Goal: Information Seeking & Learning: Learn about a topic

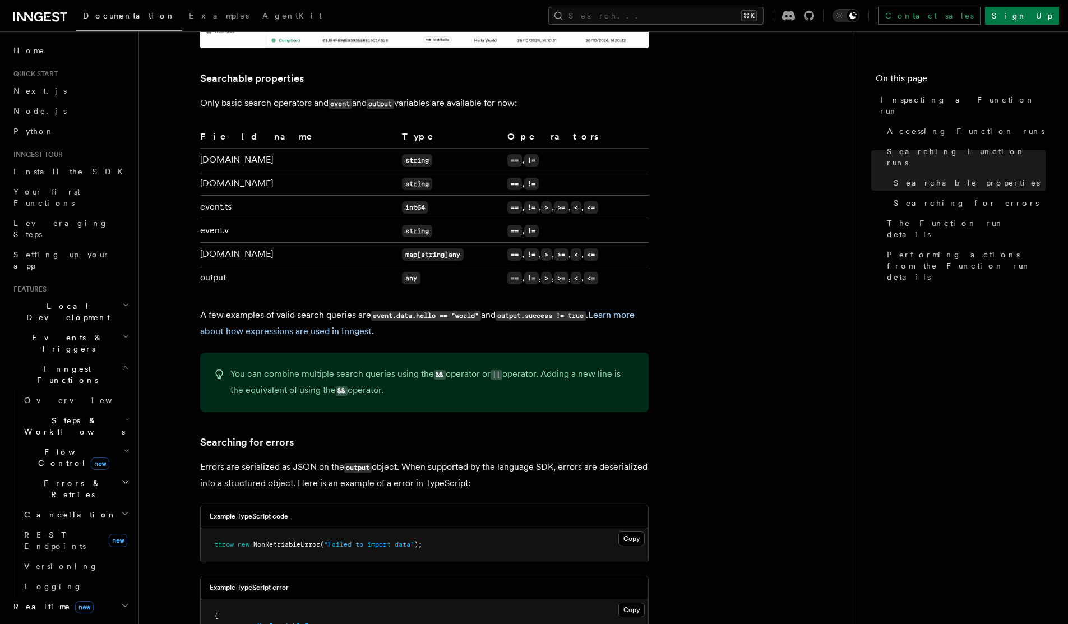
scroll to position [761, 0]
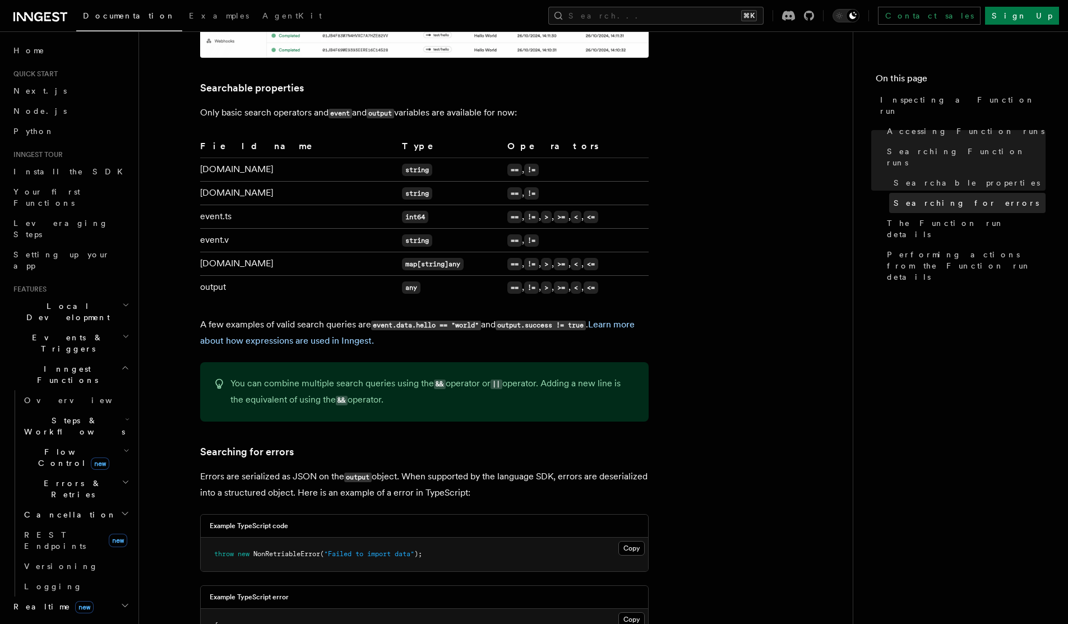
click at [908, 197] on span "Searching for errors" at bounding box center [965, 202] width 145 height 11
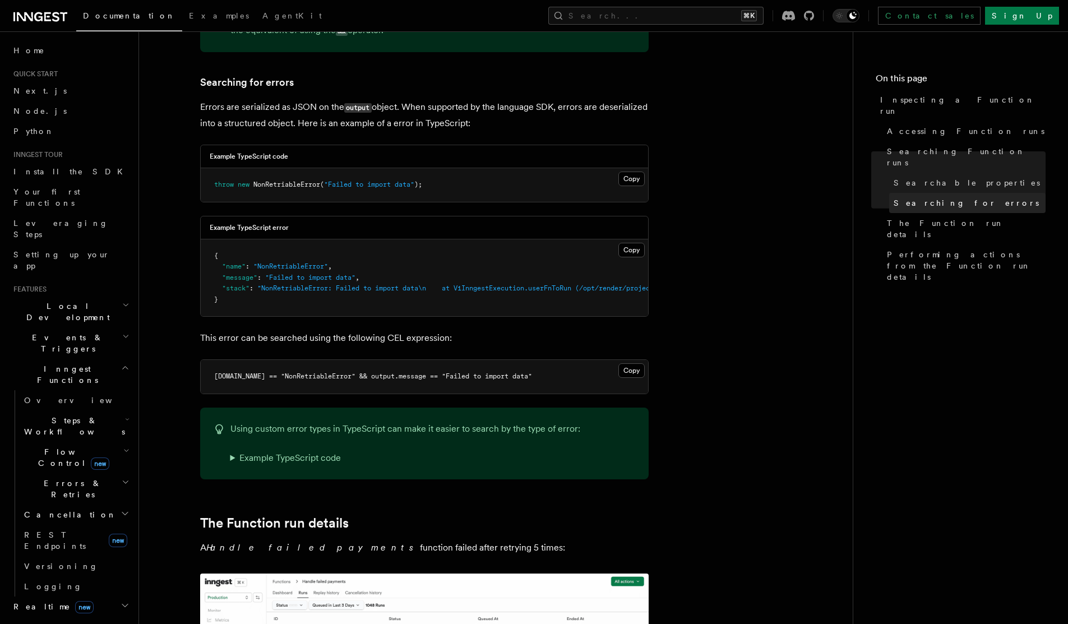
scroll to position [1135, 0]
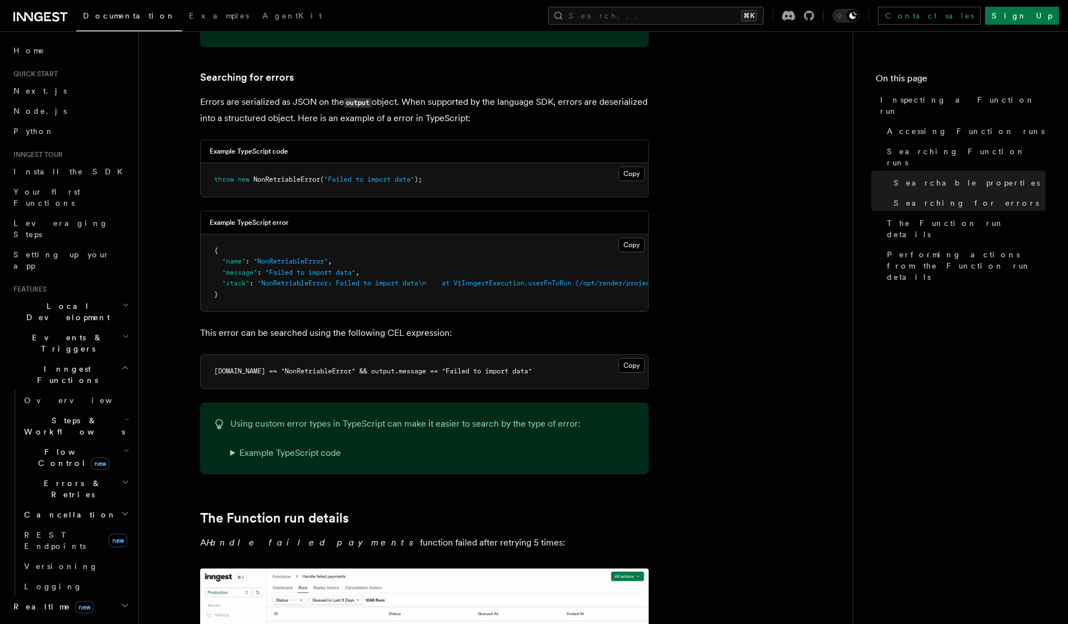
click at [231, 446] on summary "Example TypeScript code" at bounding box center [405, 453] width 350 height 16
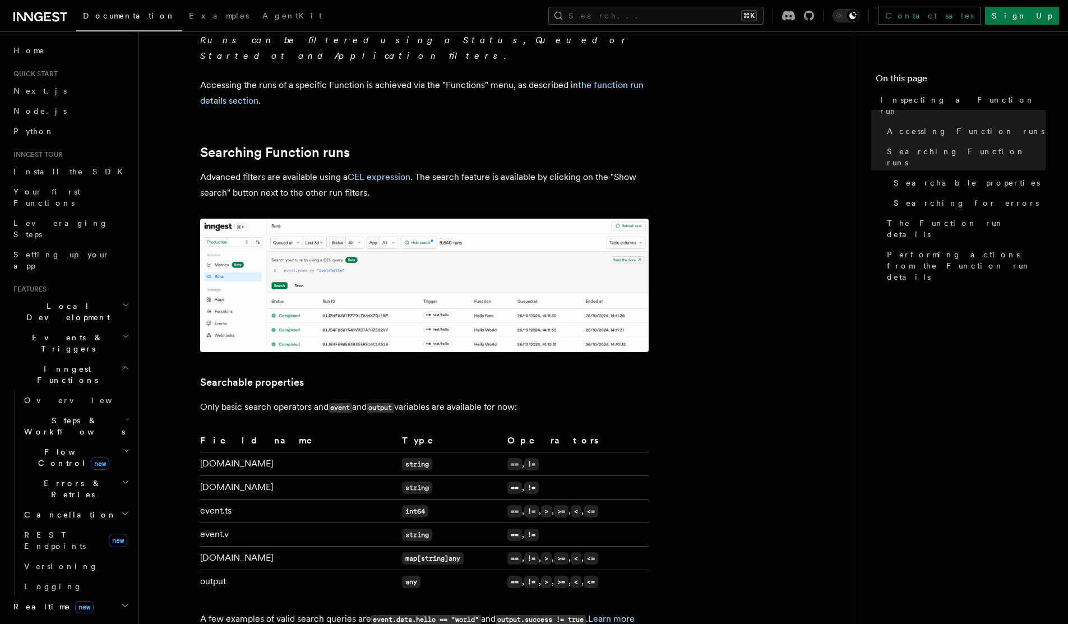
scroll to position [480, 0]
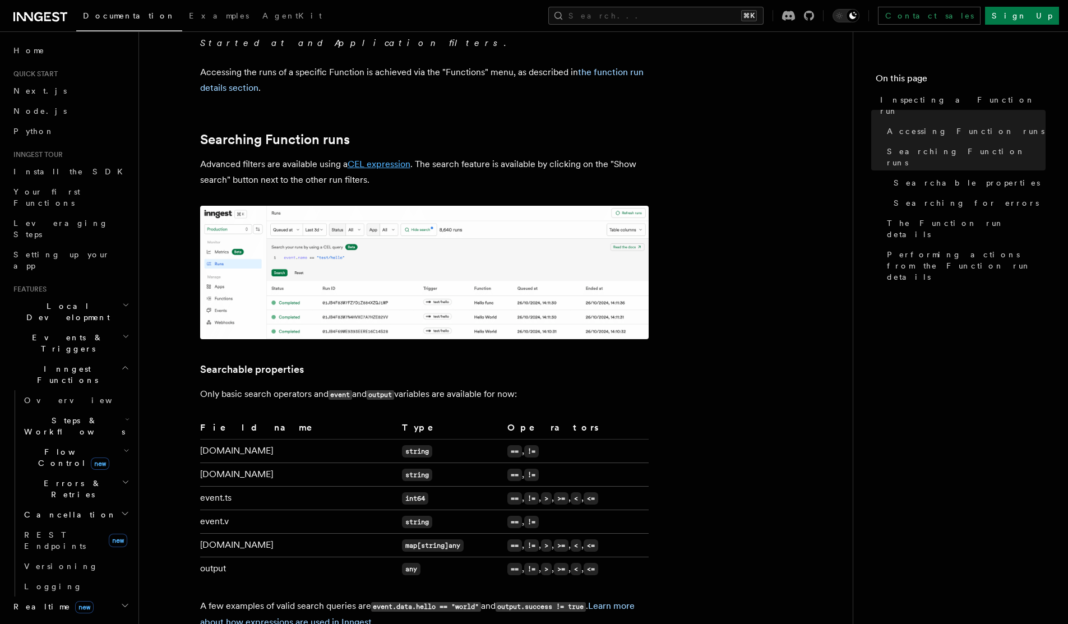
click at [388, 159] on link "CEL expression" at bounding box center [378, 164] width 63 height 11
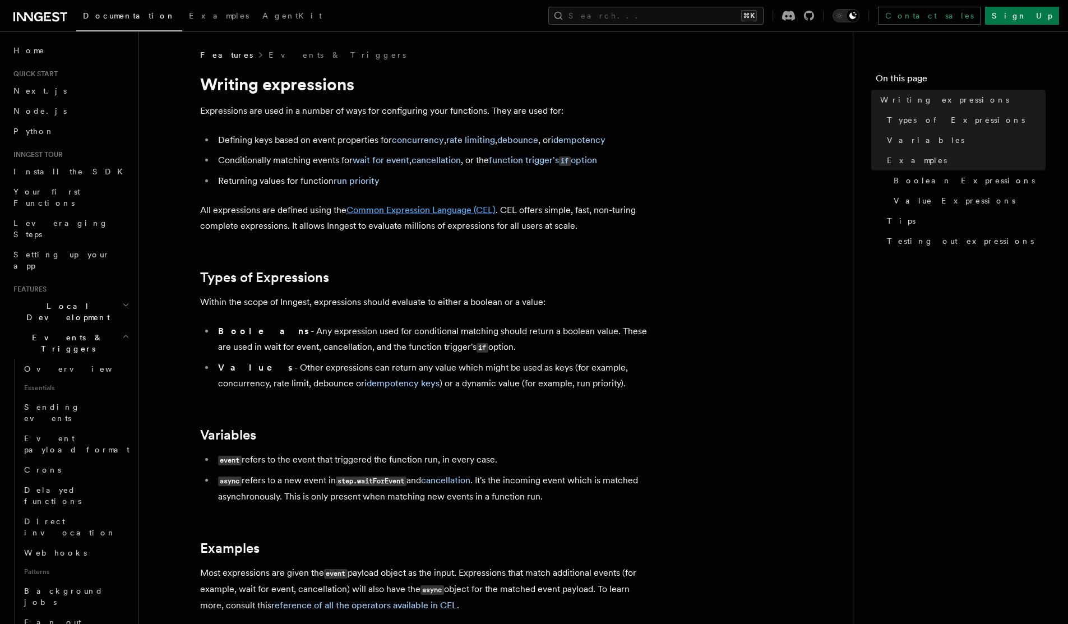
click at [405, 210] on link "Common Expression Language (CEL)" at bounding box center [420, 210] width 149 height 11
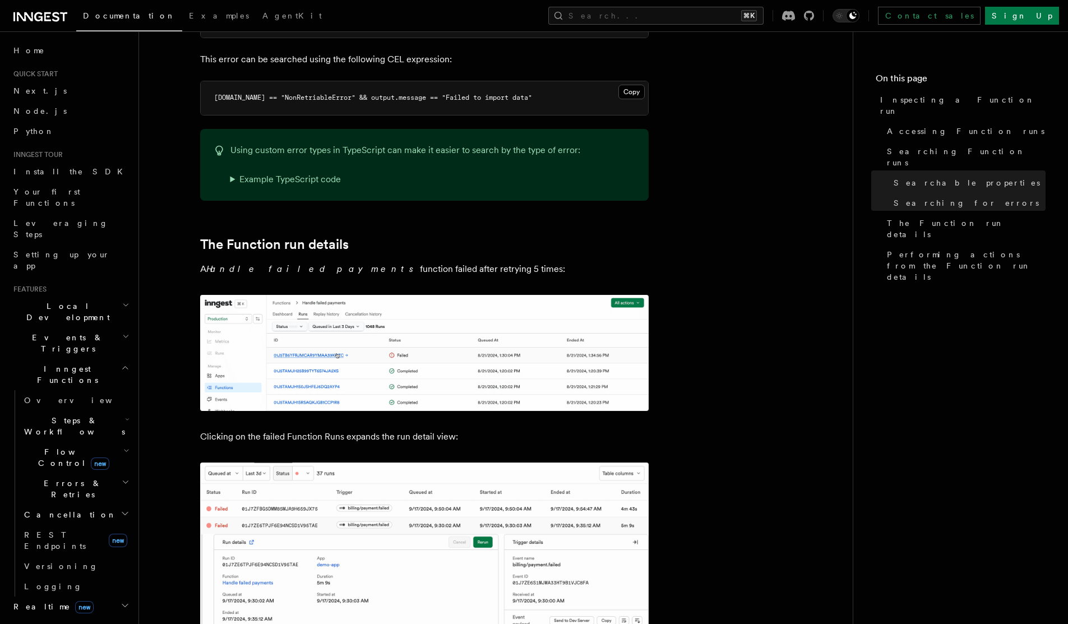
scroll to position [1412, 0]
